Goal: Register for event/course

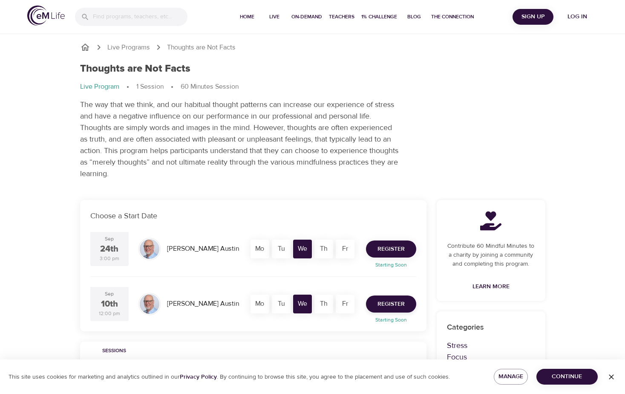
click at [395, 245] on span "Register" at bounding box center [390, 249] width 27 height 11
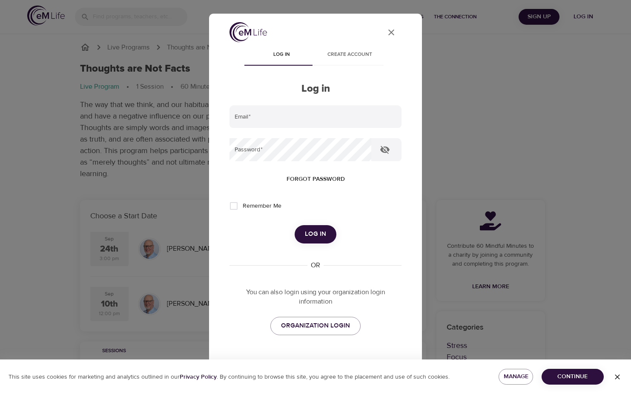
type input "[EMAIL_ADDRESS][DOMAIN_NAME]"
click at [319, 234] on span "Log in" at bounding box center [315, 233] width 21 height 11
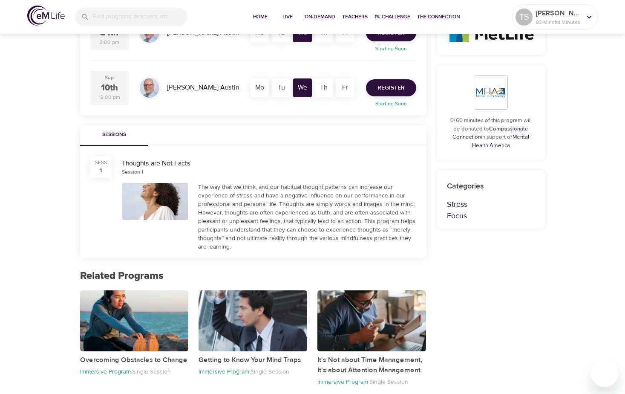
scroll to position [85, 0]
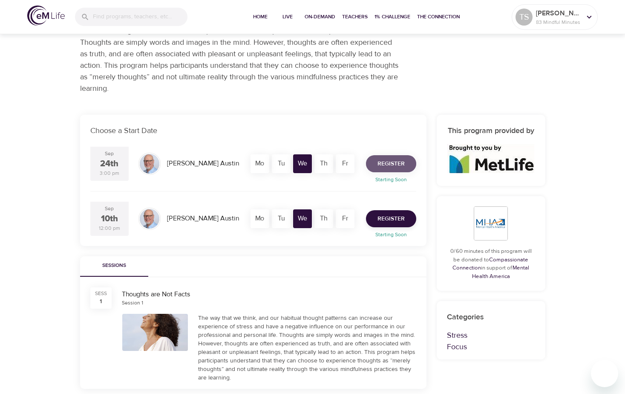
click at [392, 166] on span "Register" at bounding box center [390, 163] width 27 height 11
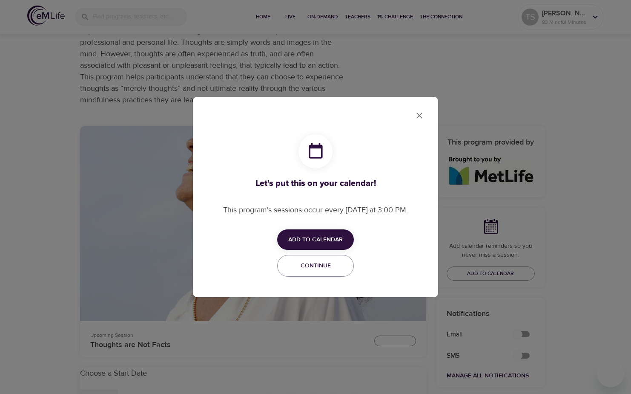
checkbox input "true"
click at [318, 239] on span "Add to Calendar" at bounding box center [315, 239] width 55 height 11
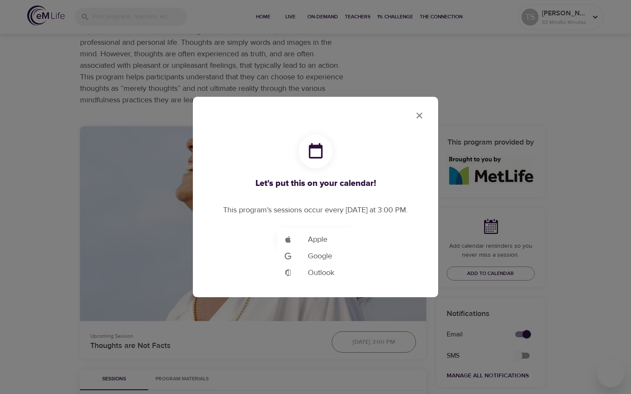
click at [332, 276] on span "Outlook" at bounding box center [321, 273] width 26 height 12
click at [418, 113] on div at bounding box center [315, 197] width 631 height 394
click at [423, 114] on icon "close" at bounding box center [419, 115] width 10 height 10
